Goal: Transaction & Acquisition: Purchase product/service

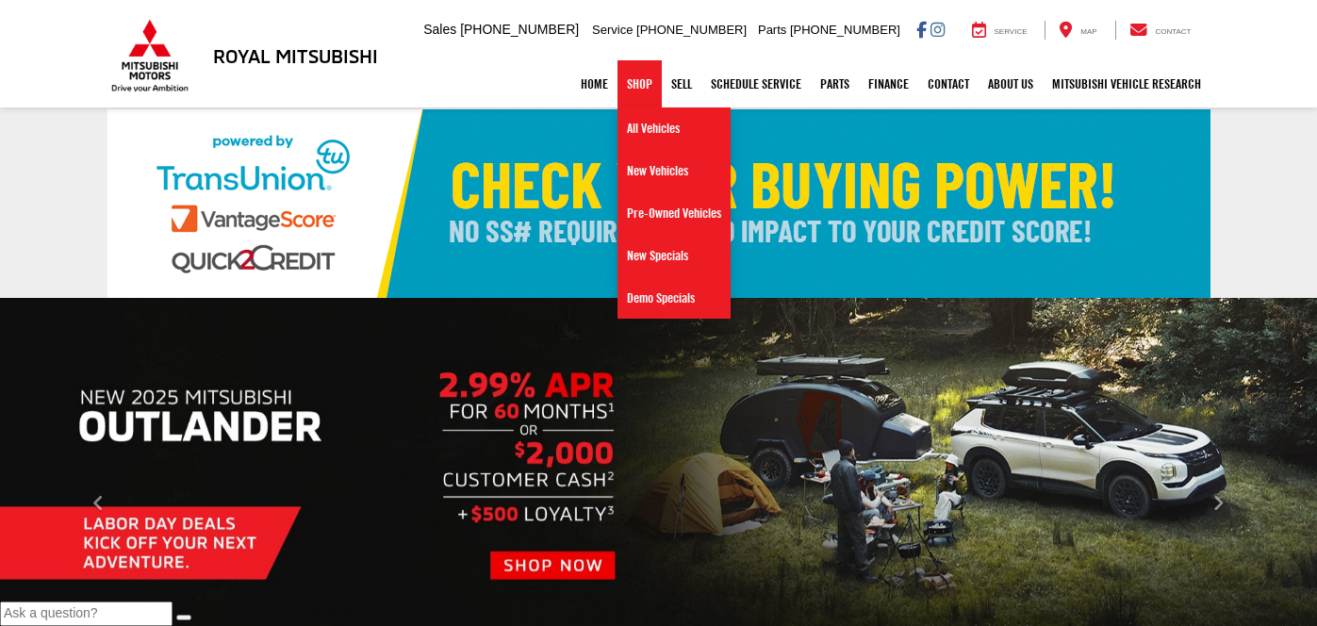
click at [651, 216] on link "Pre-Owned Vehicles" at bounding box center [673, 213] width 113 height 42
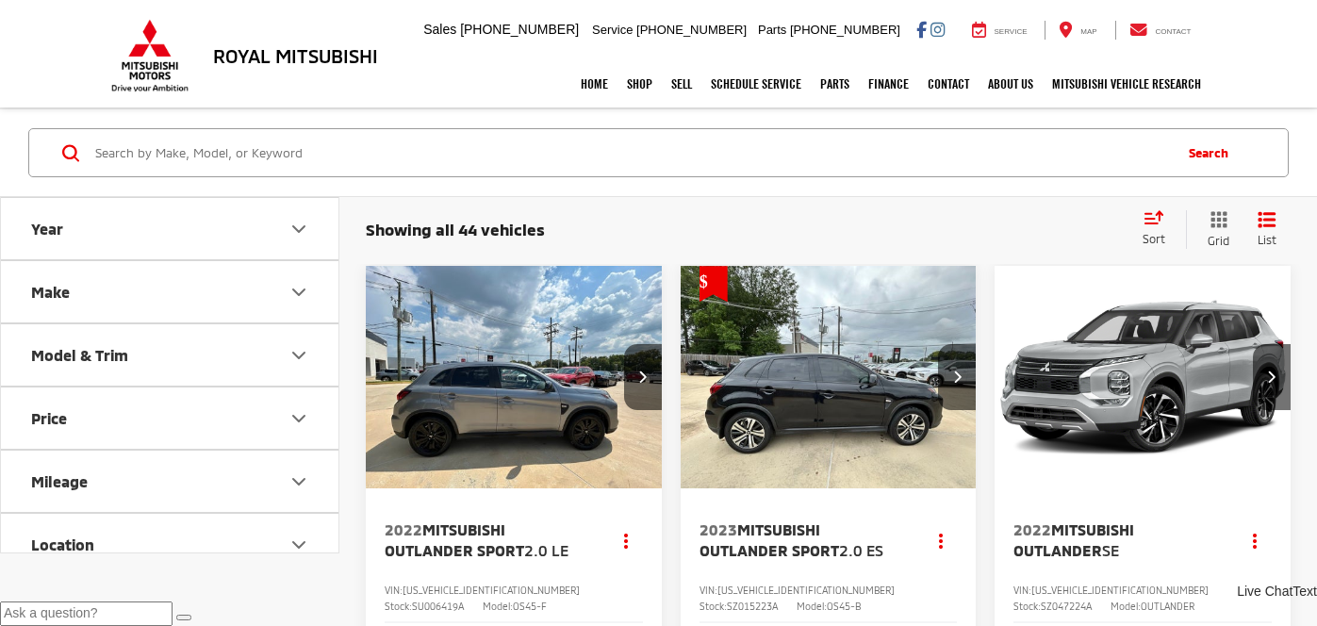
click at [1158, 234] on span "Sort" at bounding box center [1153, 238] width 23 height 13
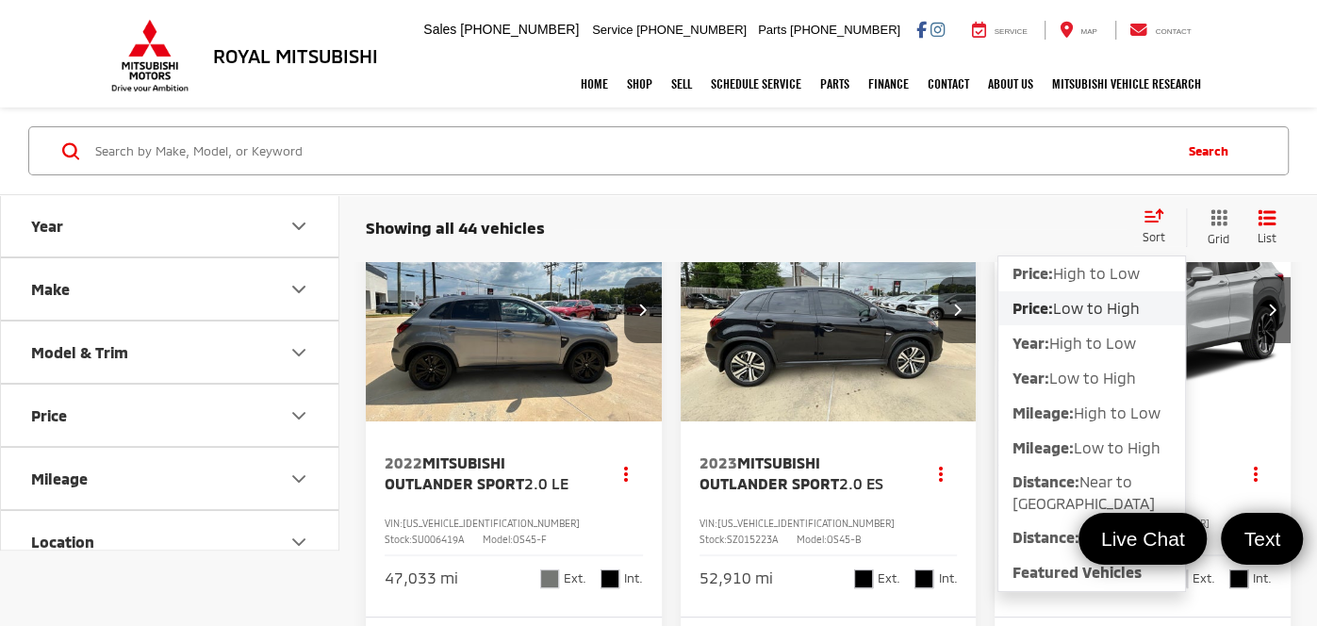
click at [1118, 312] on span "Low to High" at bounding box center [1096, 308] width 87 height 18
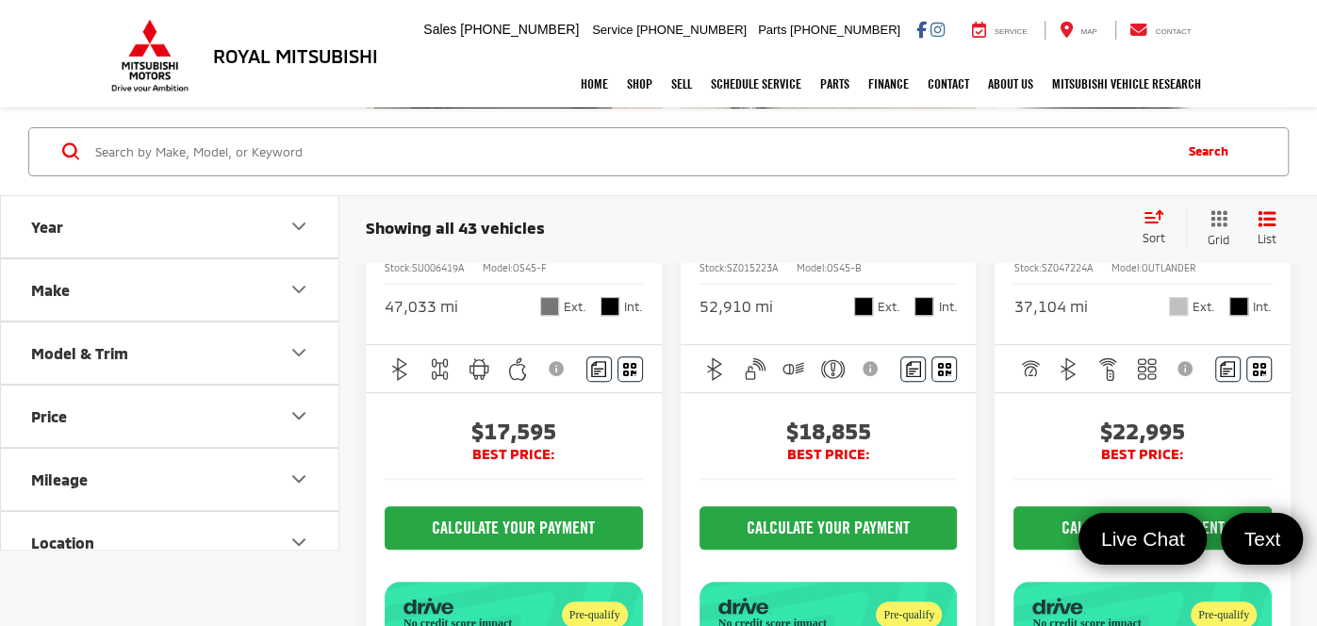
scroll to position [135, 0]
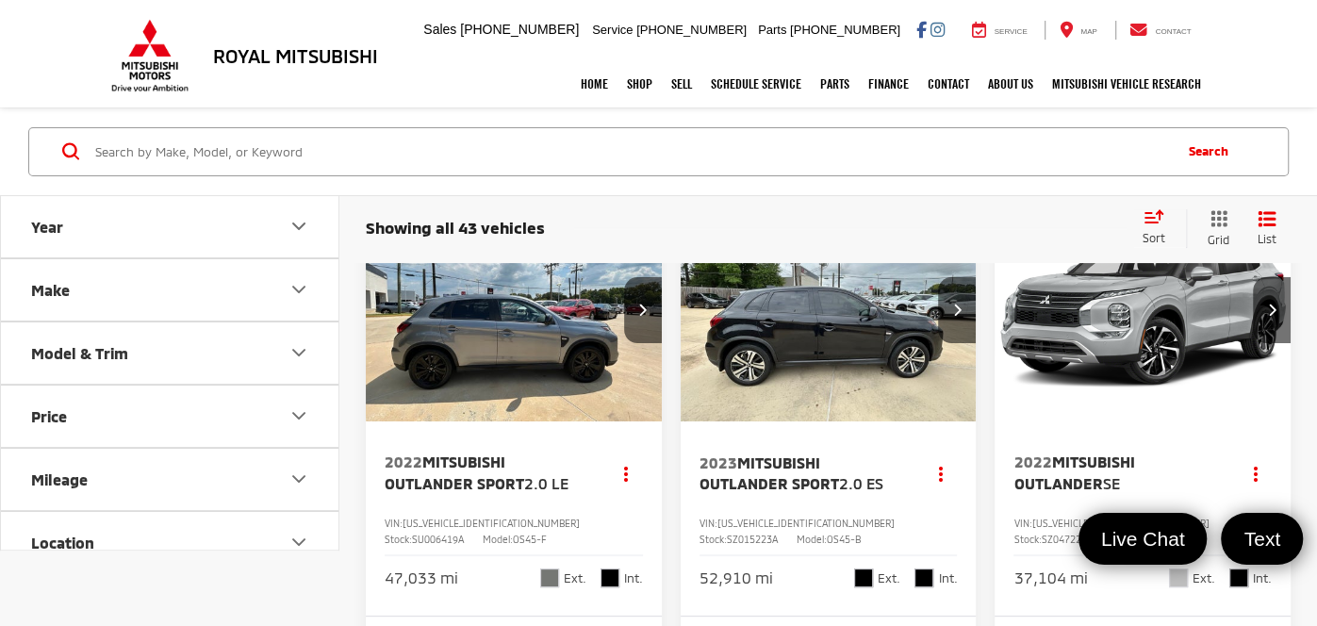
click at [563, 132] on input "Search by Make, Model, or Keyword" at bounding box center [631, 150] width 1076 height 45
type input "rogue"
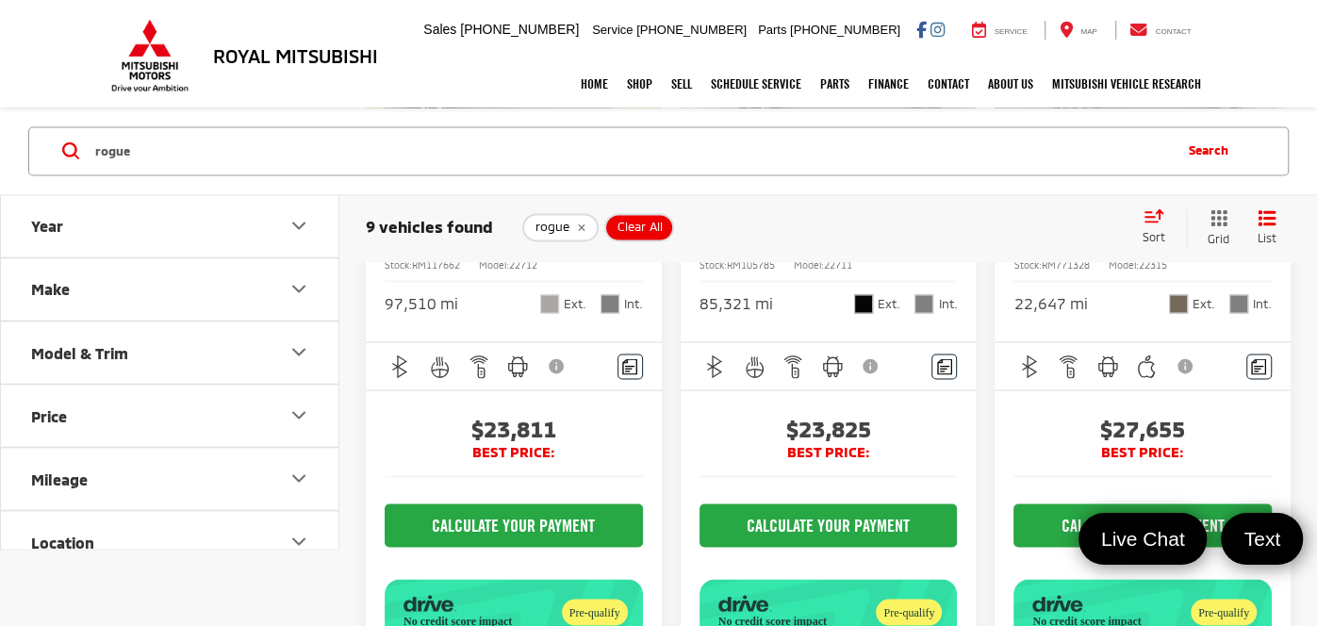
scroll to position [2104, 0]
